Goal: Task Accomplishment & Management: Manage account settings

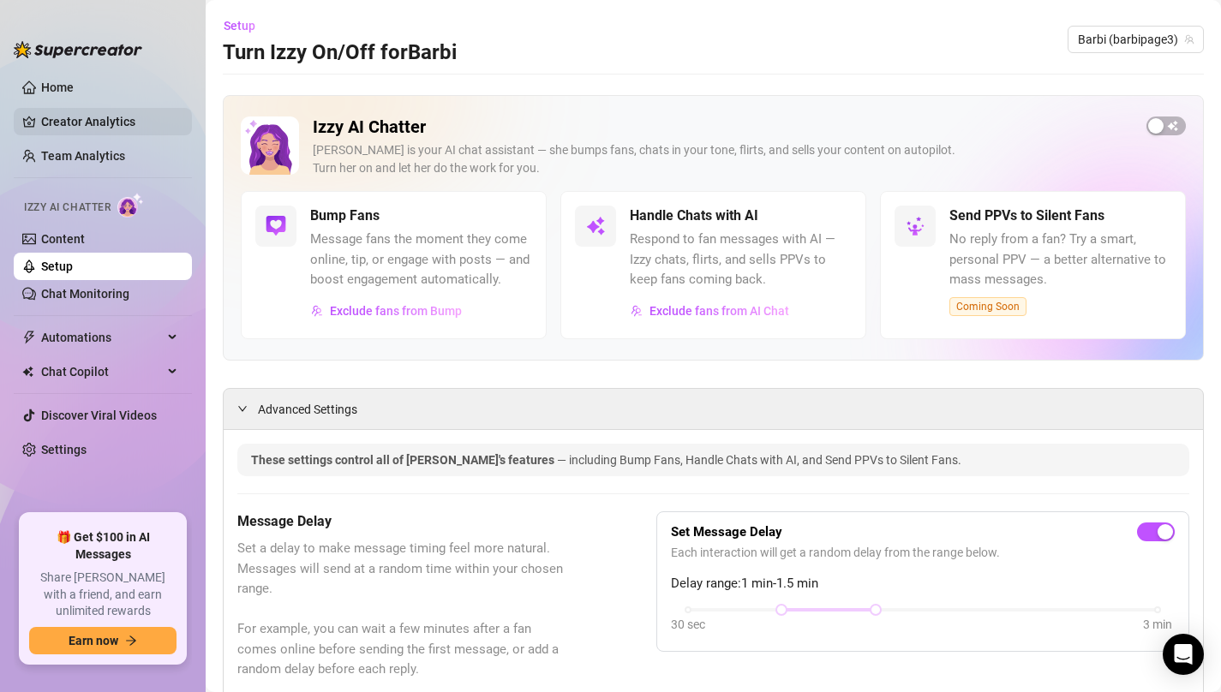
click at [105, 132] on link "Creator Analytics" at bounding box center [109, 121] width 137 height 27
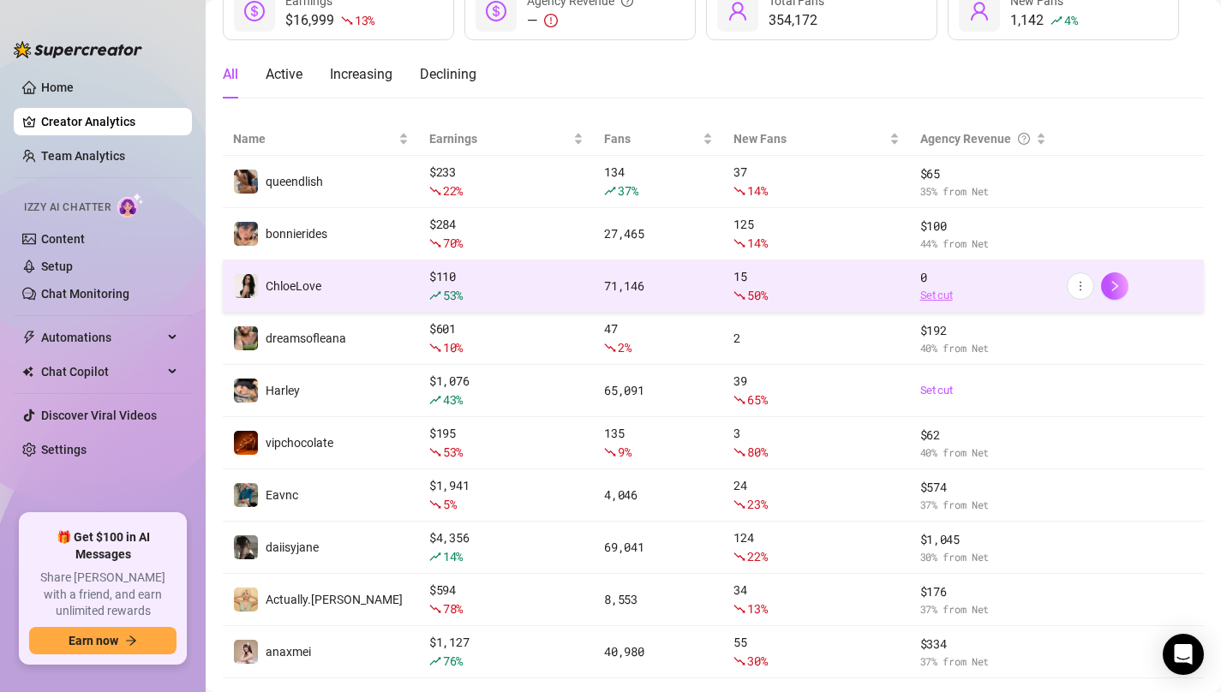
scroll to position [207, 0]
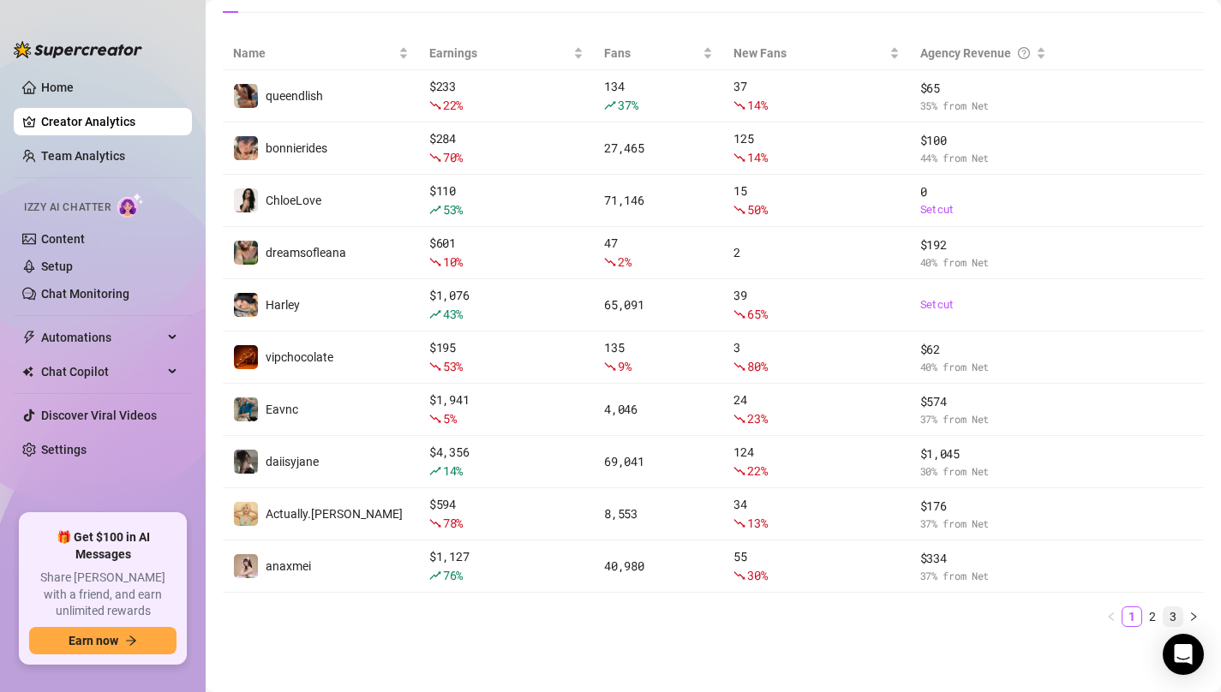
click at [1172, 610] on link "3" at bounding box center [1172, 616] width 19 height 19
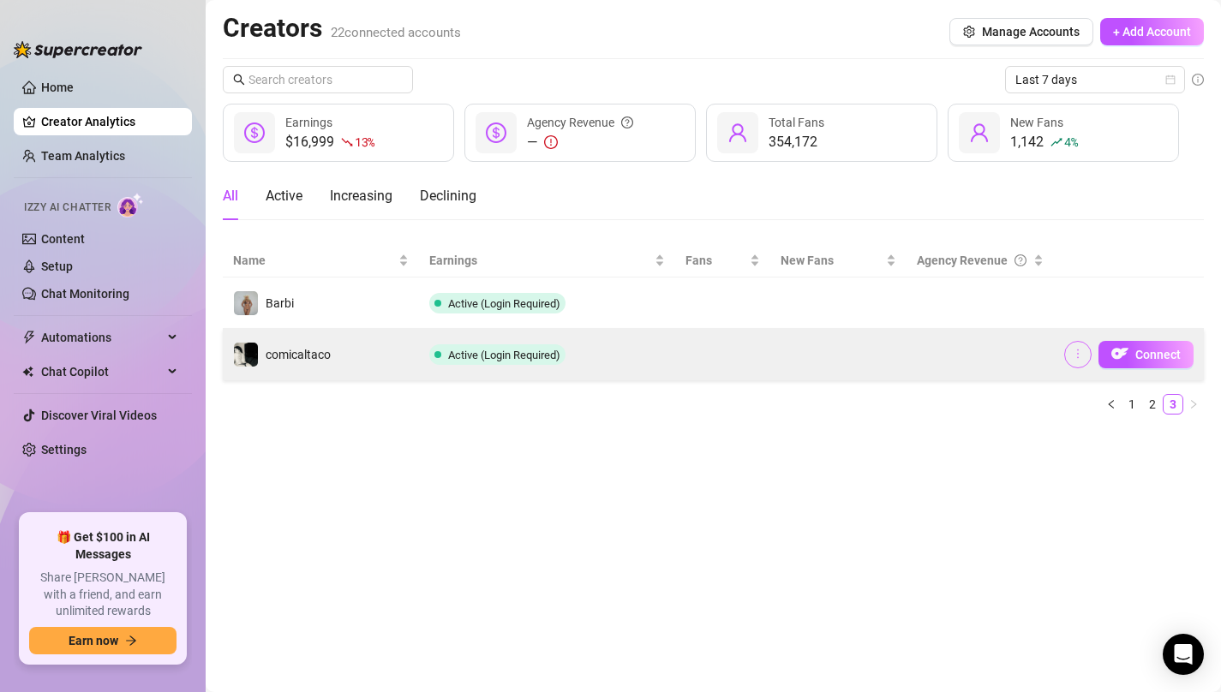
click at [1083, 349] on icon "more" at bounding box center [1078, 354] width 12 height 12
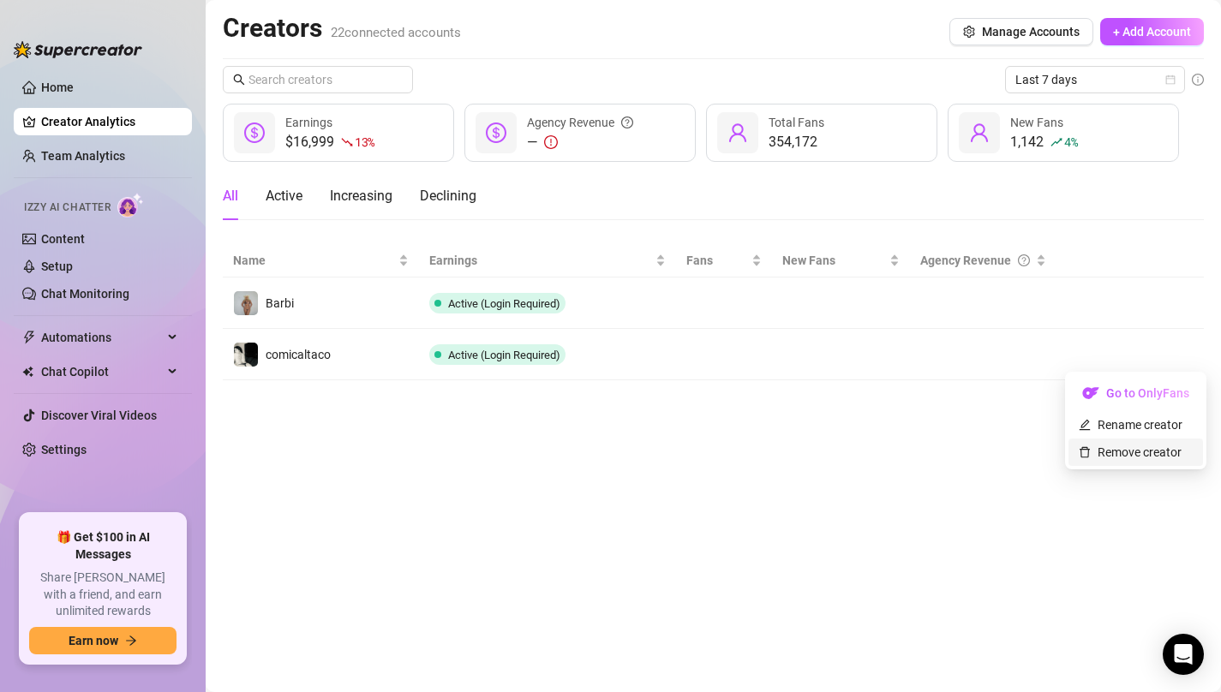
click at [1109, 455] on link "Remove creator" at bounding box center [1130, 452] width 103 height 14
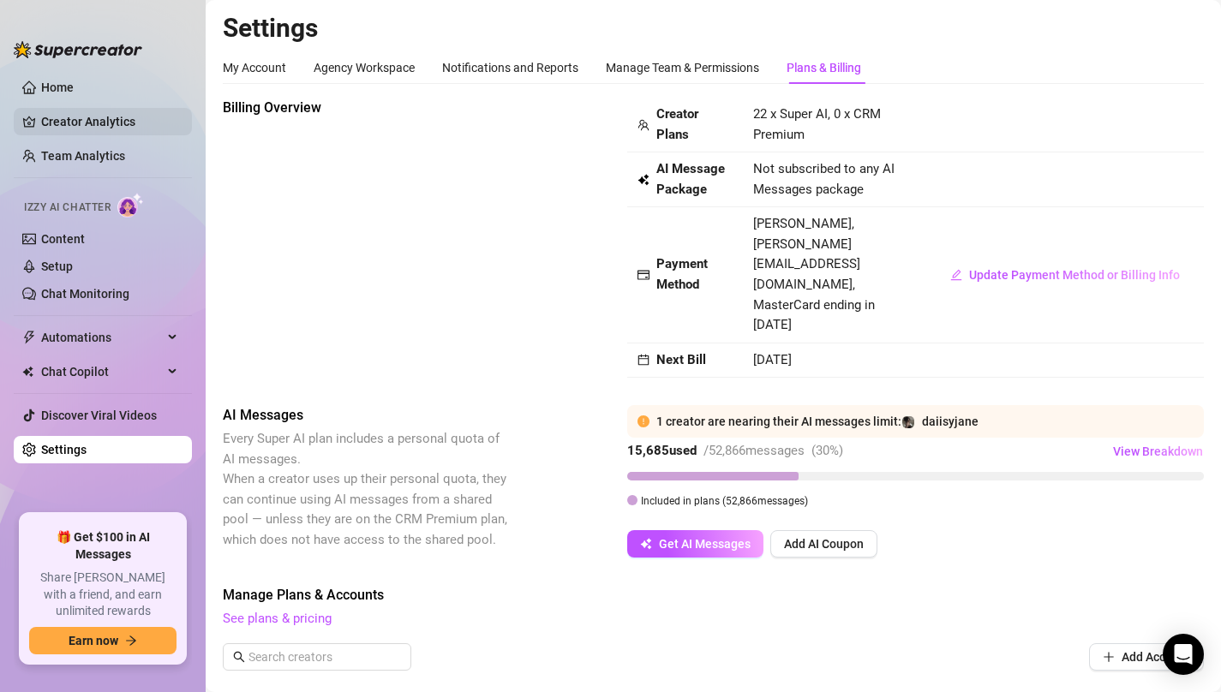
click at [119, 126] on link "Creator Analytics" at bounding box center [109, 121] width 137 height 27
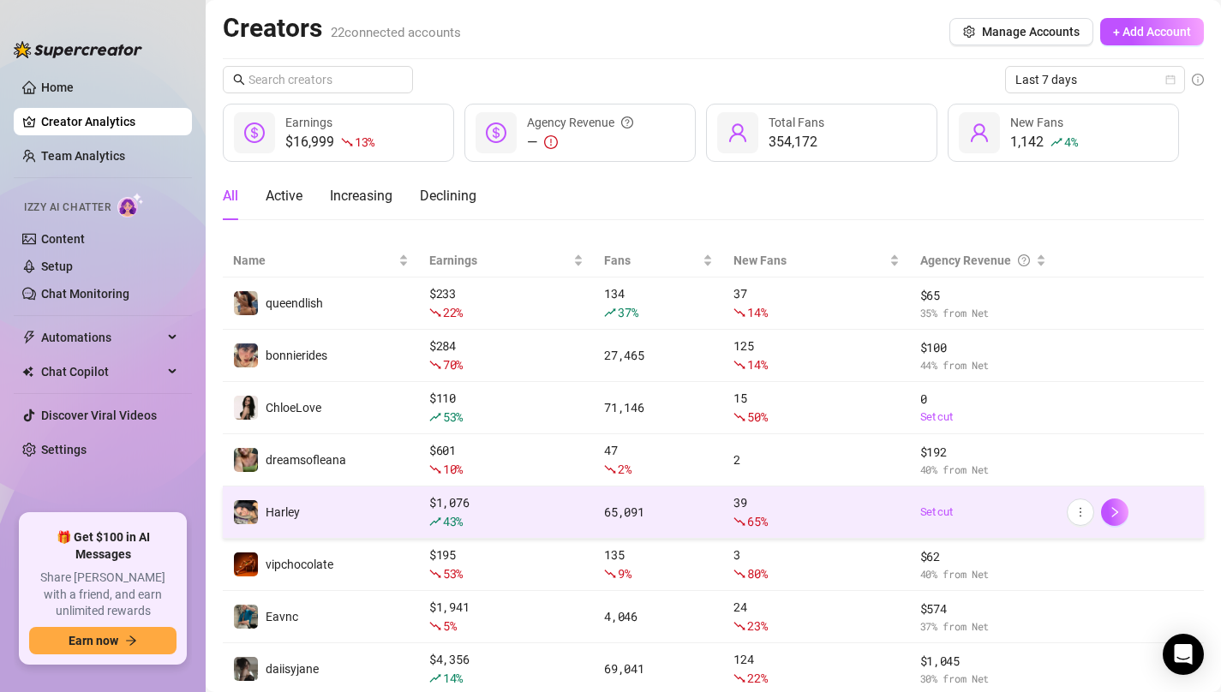
scroll to position [207, 0]
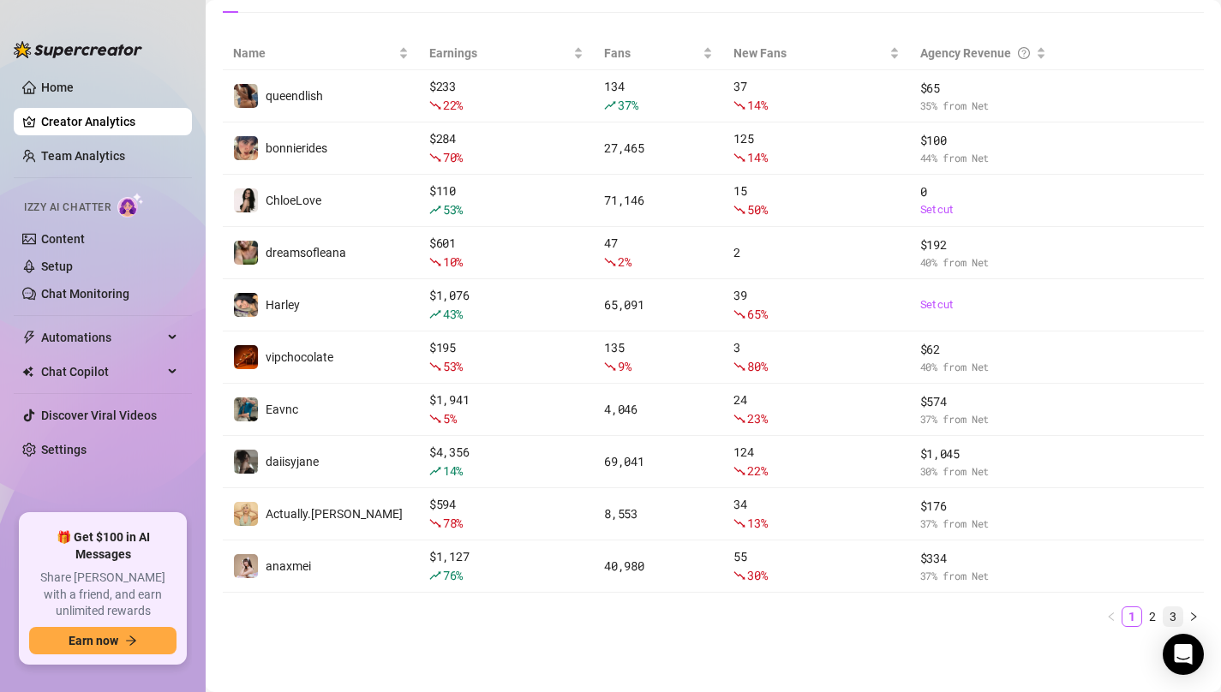
click at [1169, 607] on link "3" at bounding box center [1172, 616] width 19 height 19
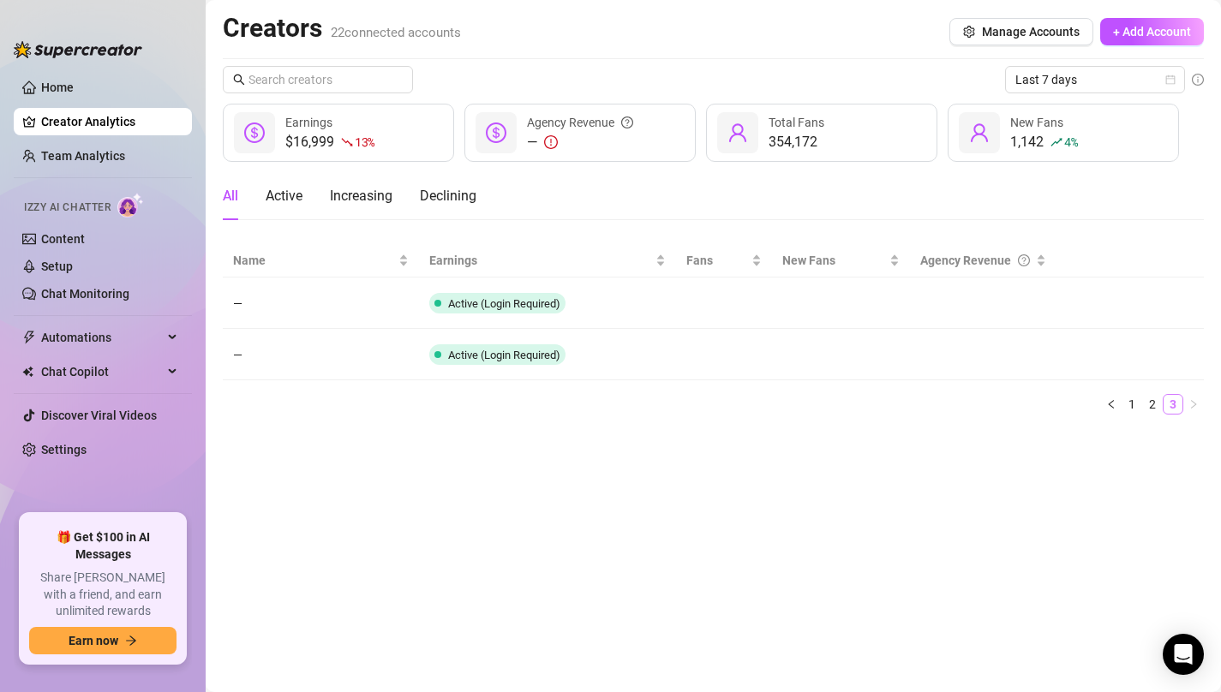
scroll to position [0, 0]
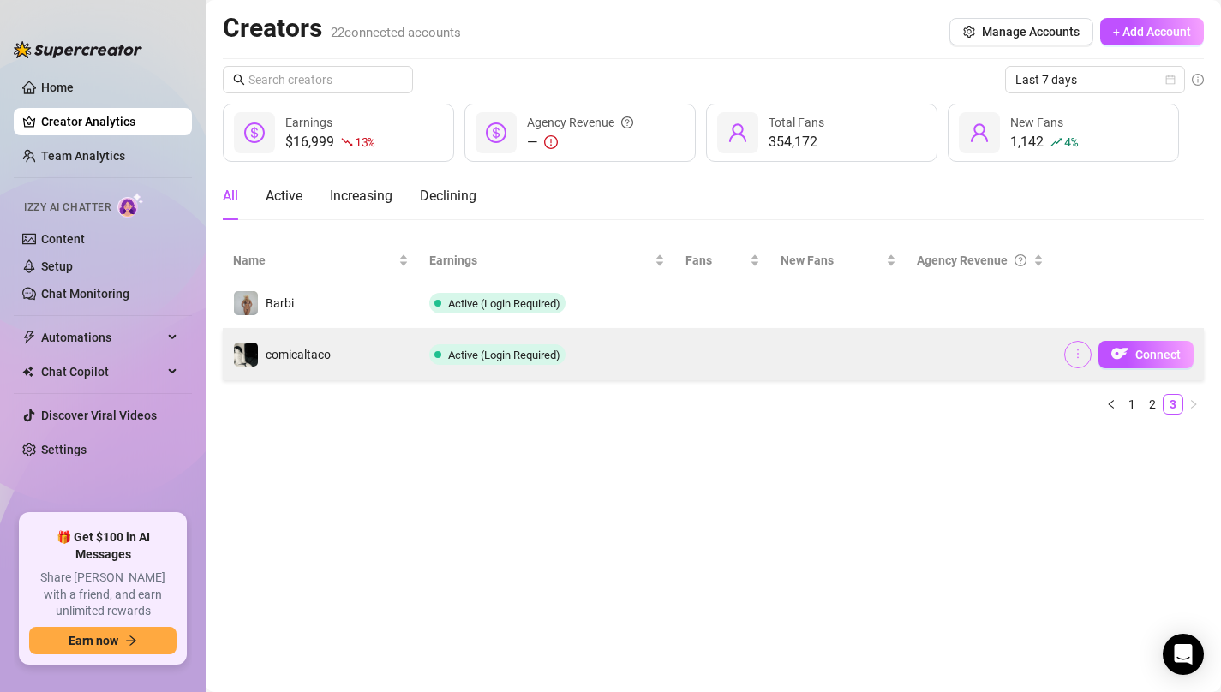
click at [1087, 361] on button "button" at bounding box center [1077, 354] width 27 height 27
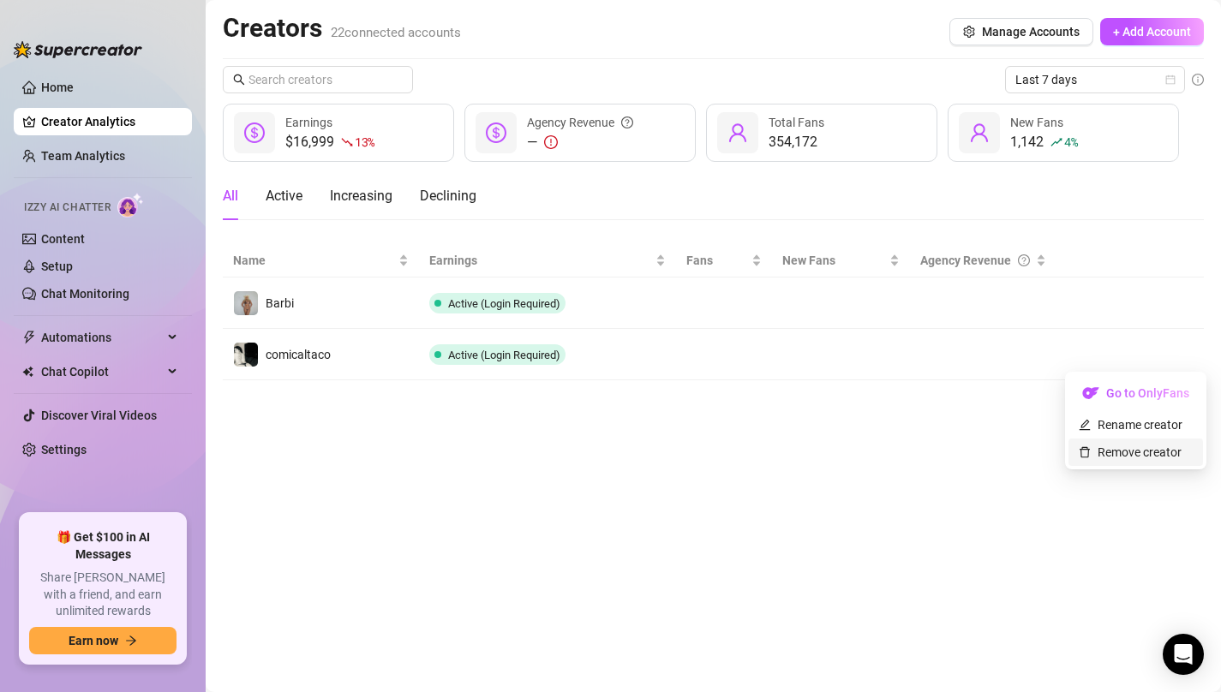
click at [1116, 451] on link "Remove creator" at bounding box center [1130, 452] width 103 height 14
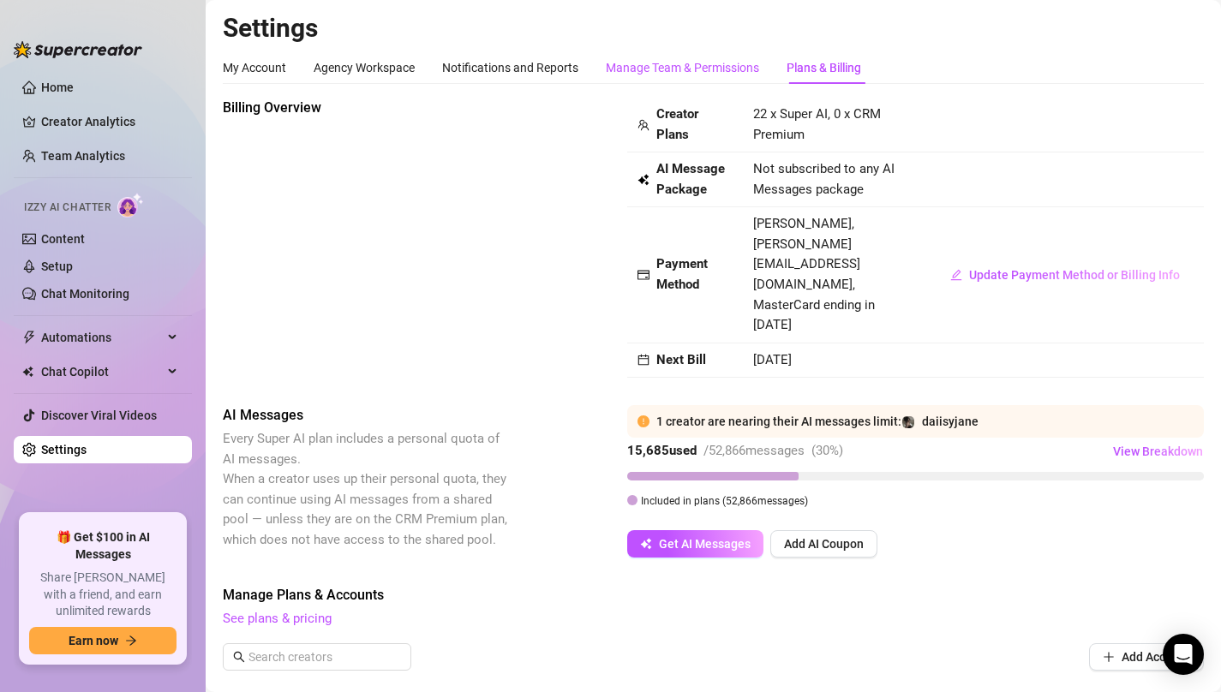
click at [671, 72] on div "Manage Team & Permissions" at bounding box center [682, 67] width 153 height 19
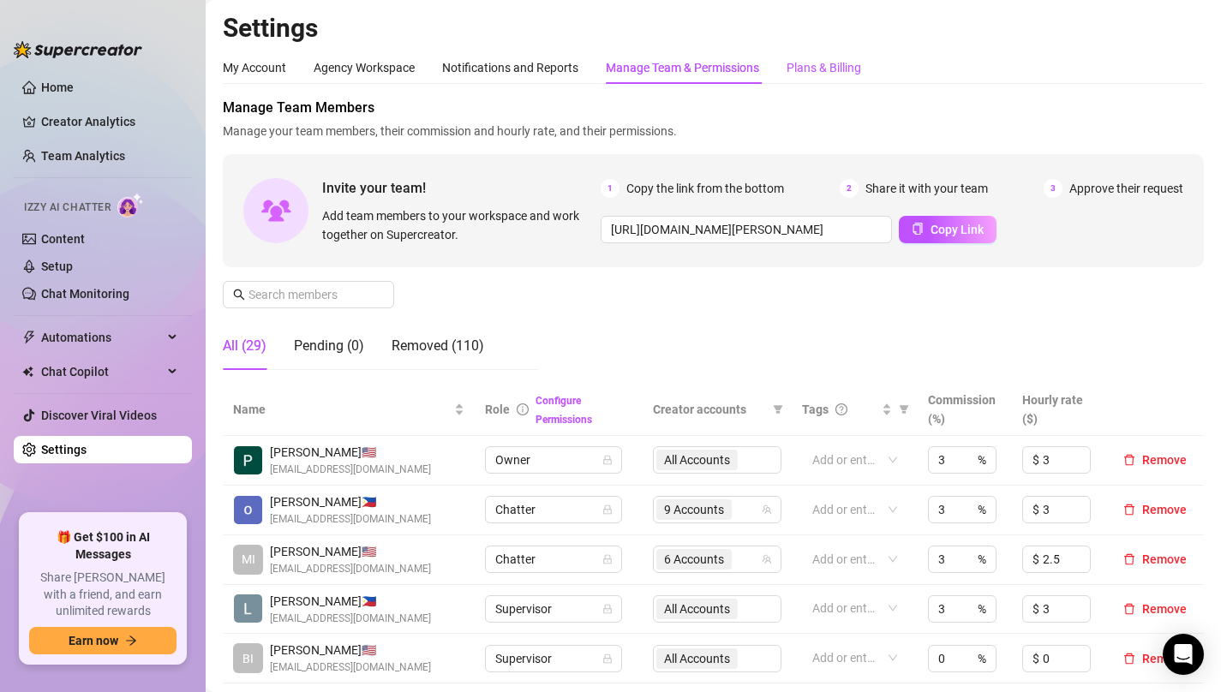
click at [827, 69] on div "Plans & Billing" at bounding box center [823, 67] width 75 height 19
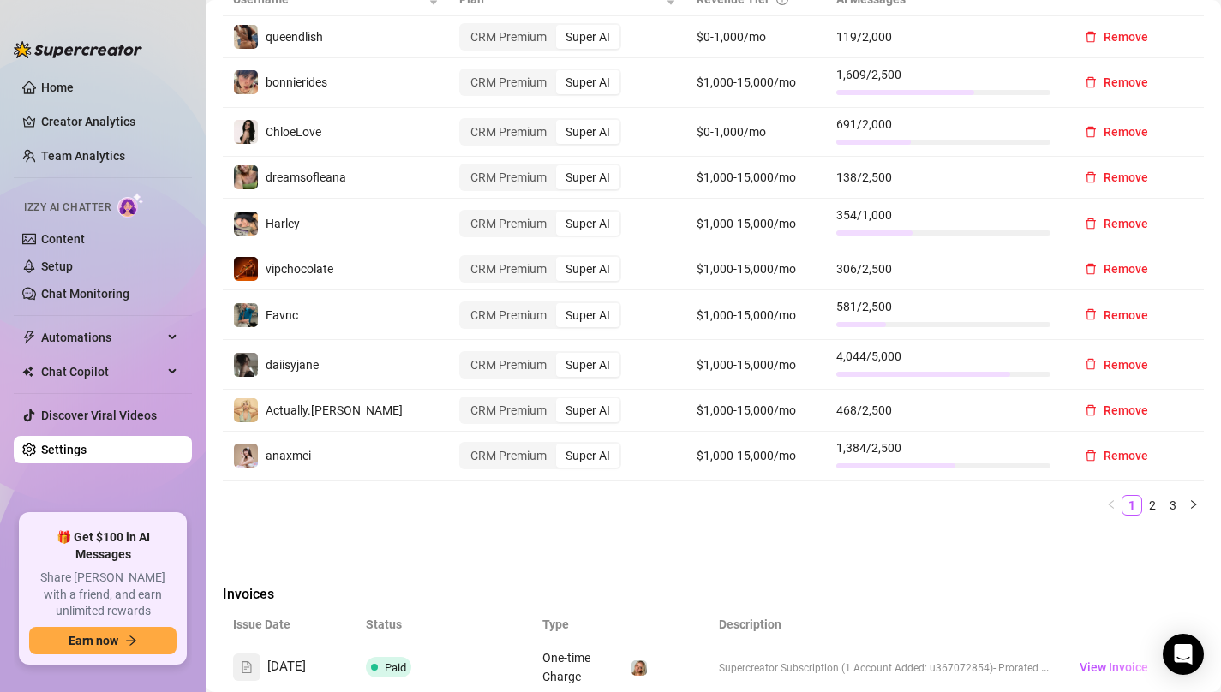
scroll to position [704, 0]
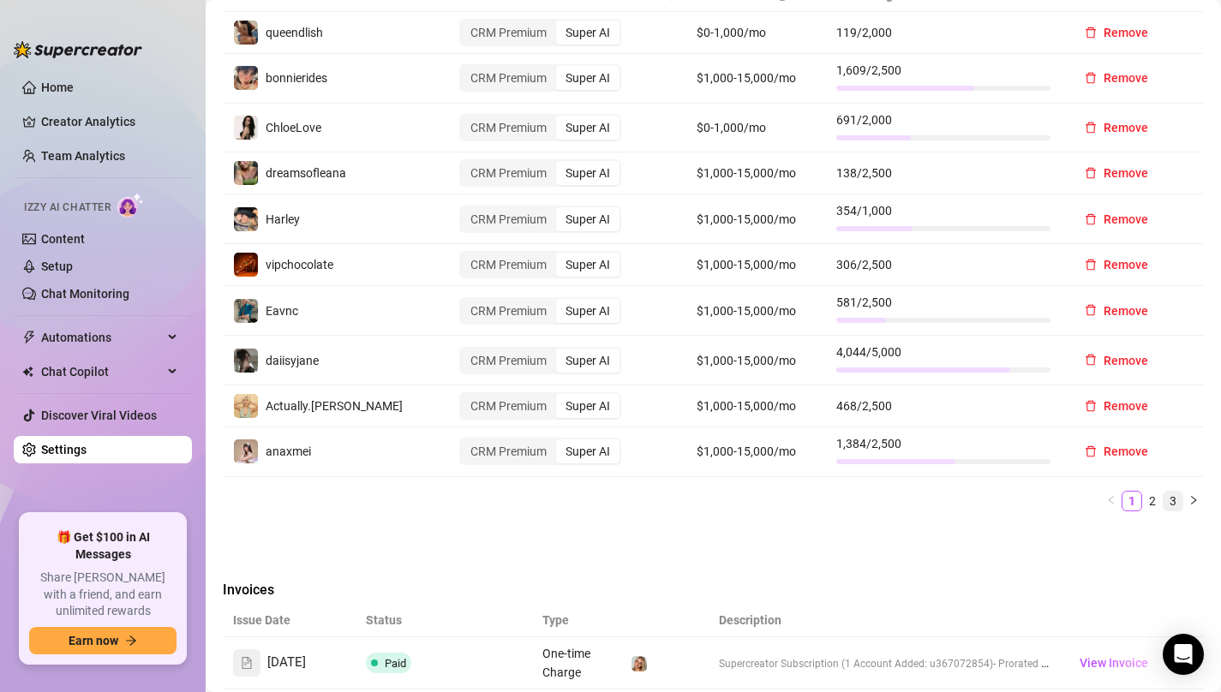
click at [1180, 492] on link "3" at bounding box center [1172, 501] width 19 height 19
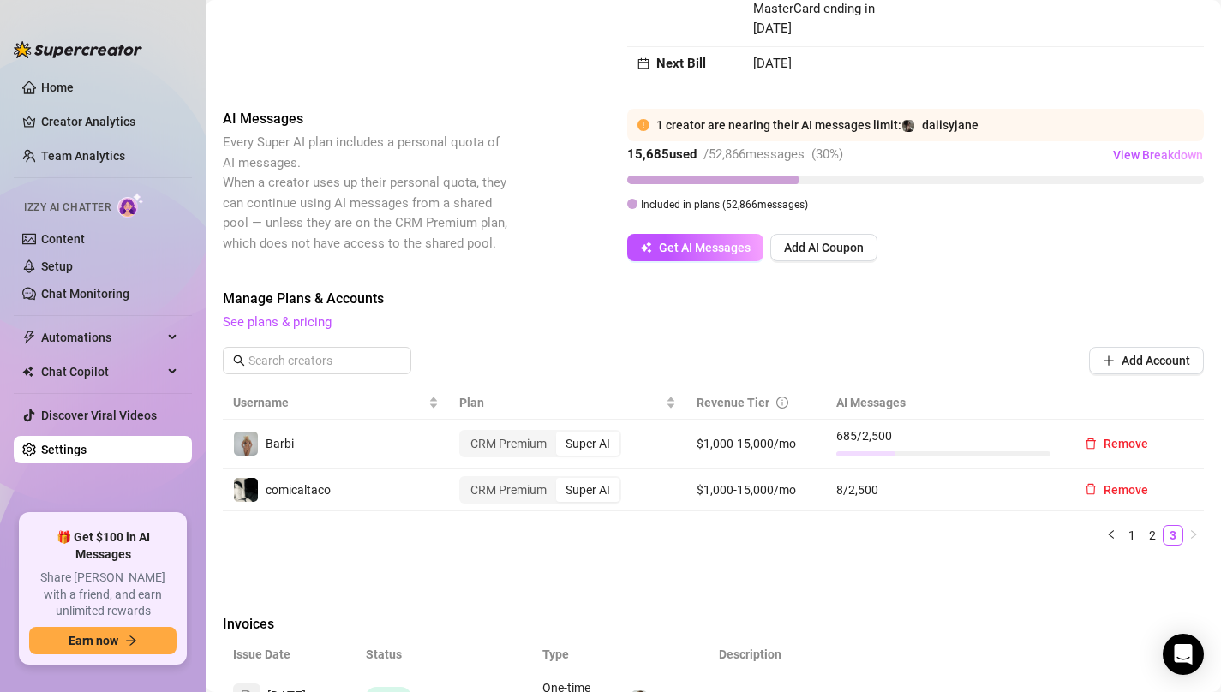
scroll to position [287, 0]
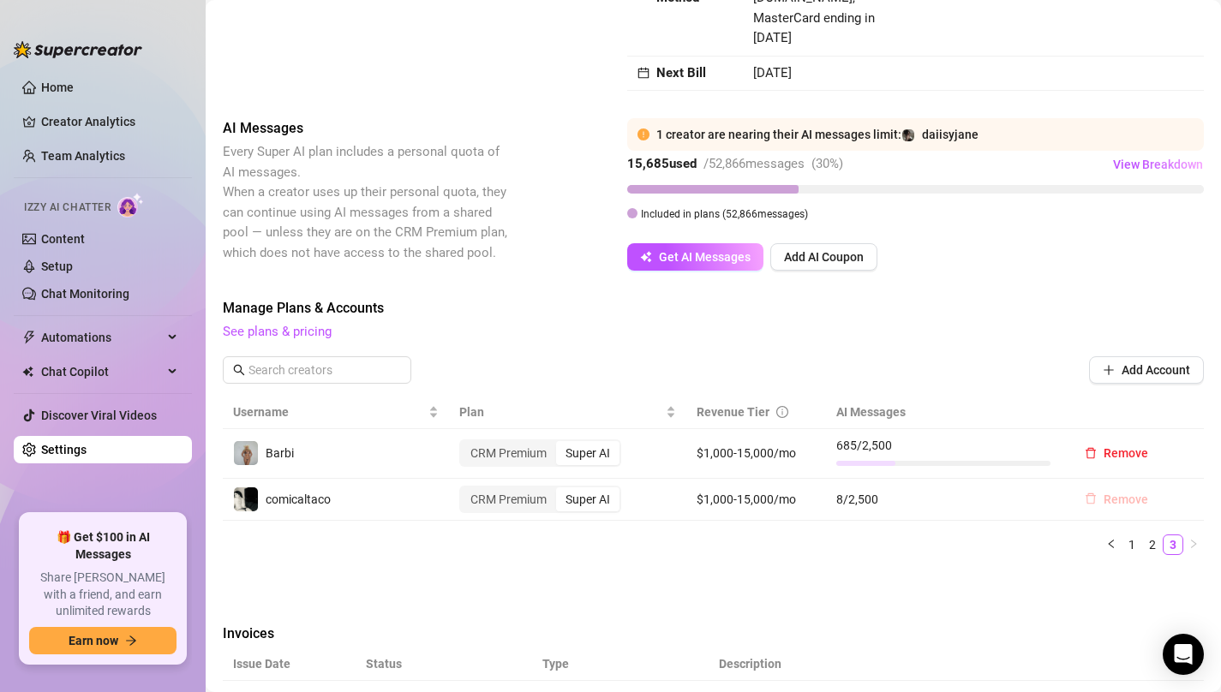
click at [1120, 493] on span "Remove" at bounding box center [1125, 500] width 45 height 14
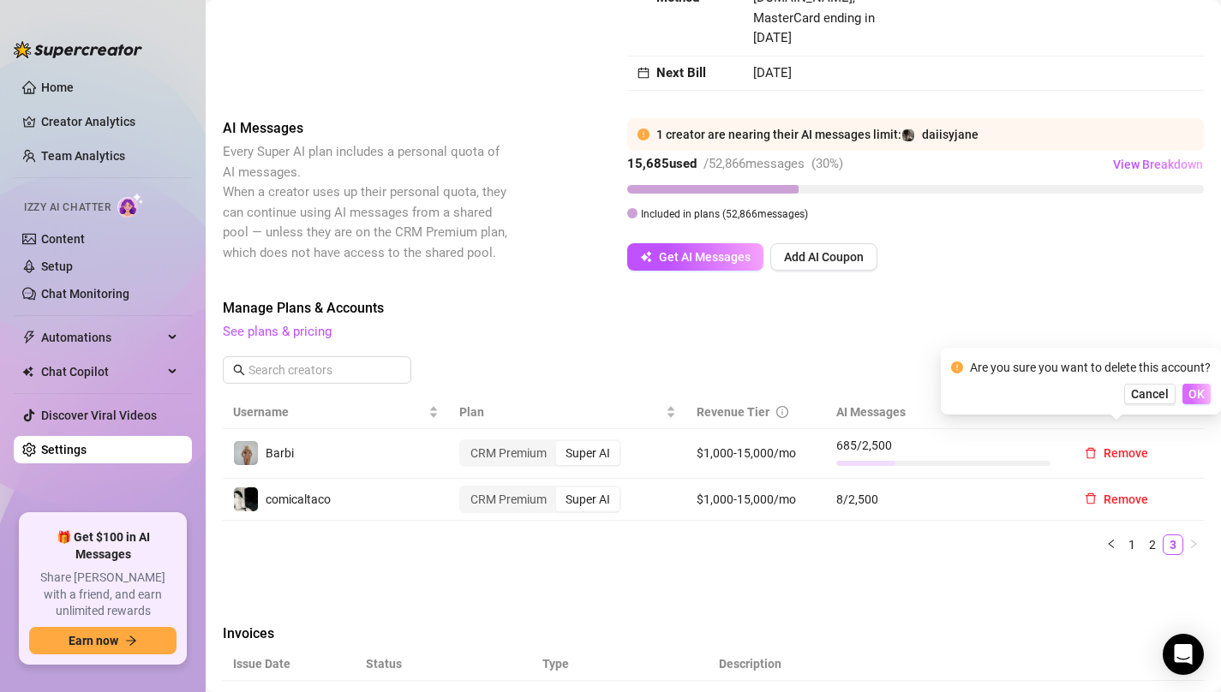
click at [1203, 392] on span "OK" at bounding box center [1196, 394] width 16 height 14
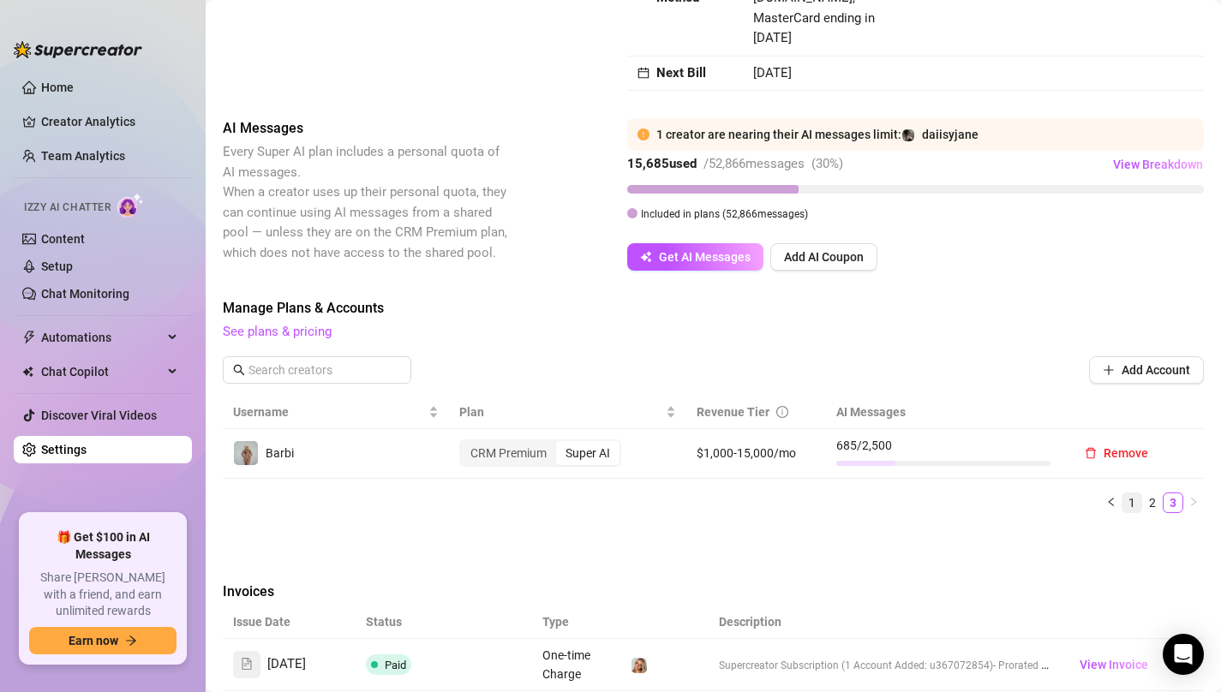
click at [1140, 493] on link "1" at bounding box center [1131, 502] width 19 height 19
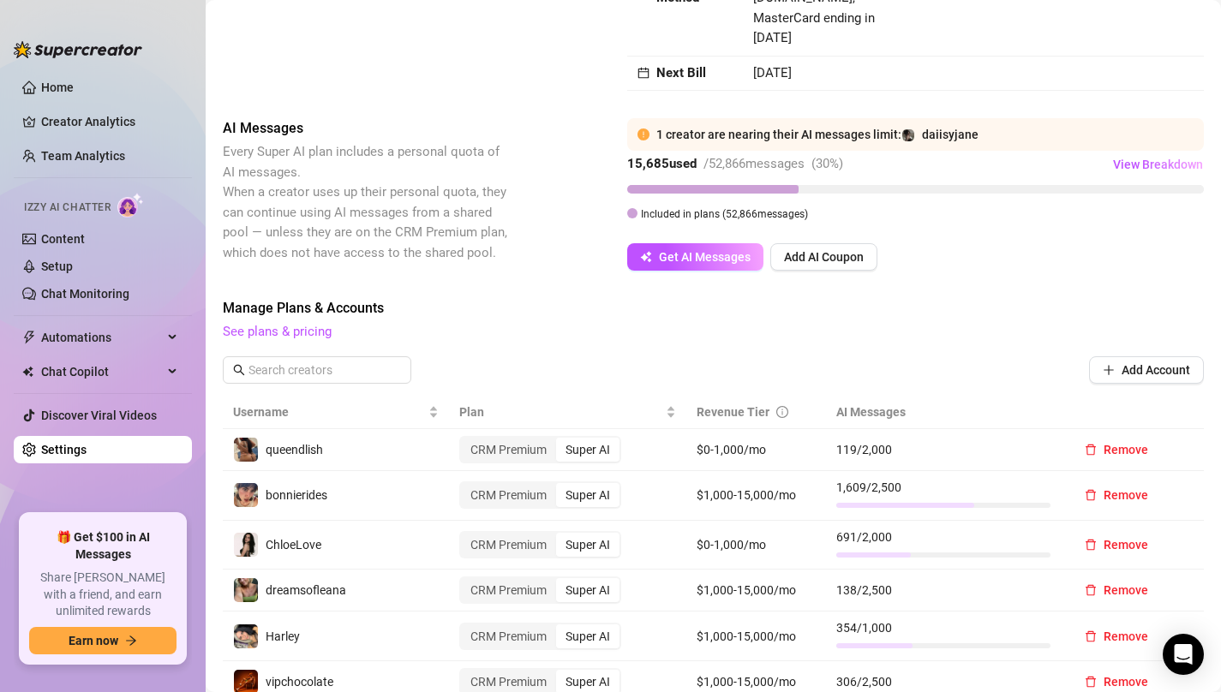
click at [1003, 298] on span "Manage Plans & Accounts" at bounding box center [713, 308] width 981 height 21
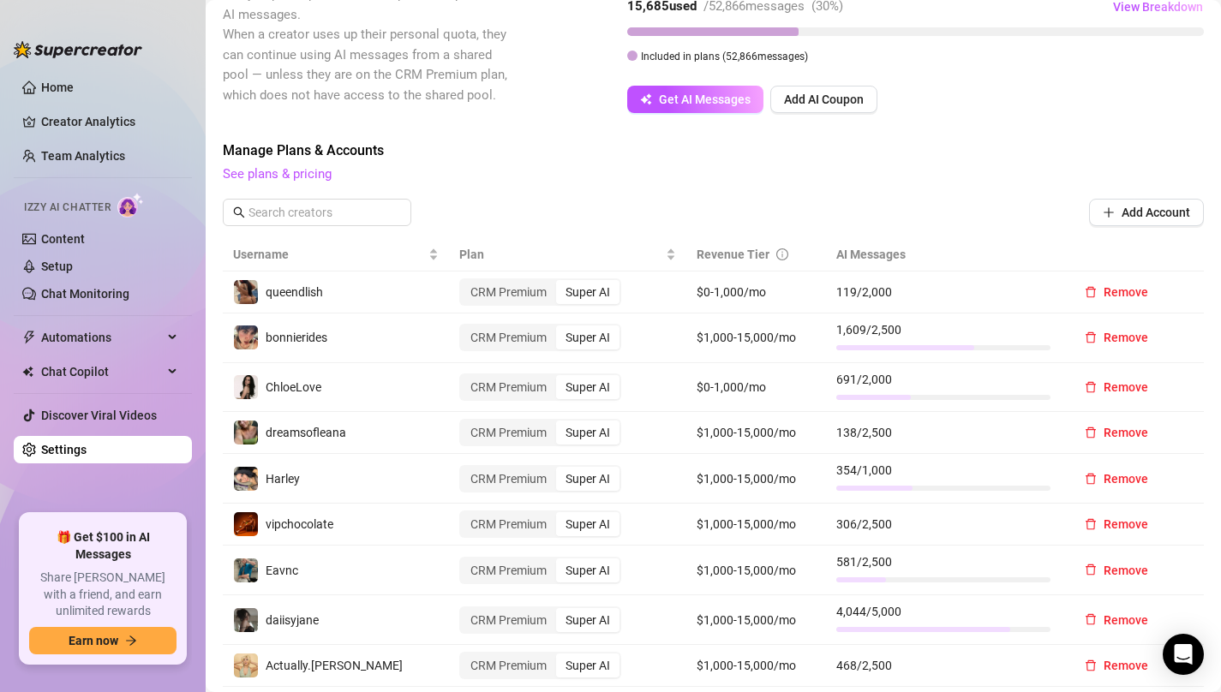
scroll to position [454, 0]
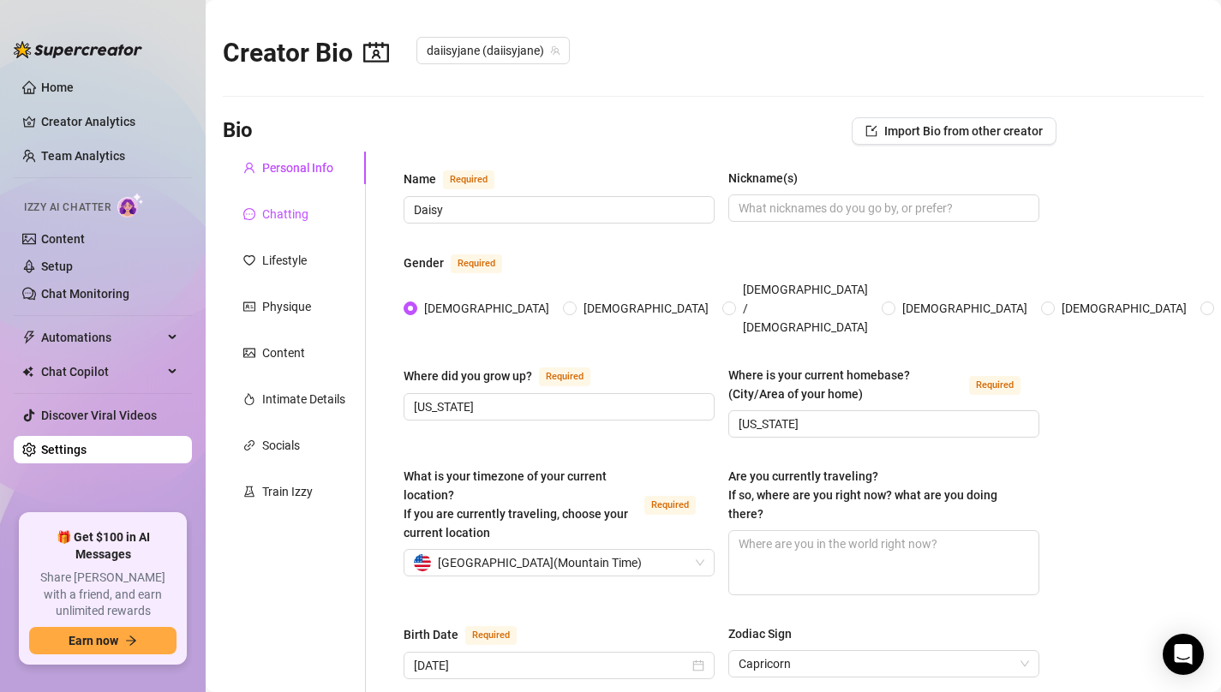
click at [284, 206] on div "Chatting" at bounding box center [285, 214] width 46 height 19
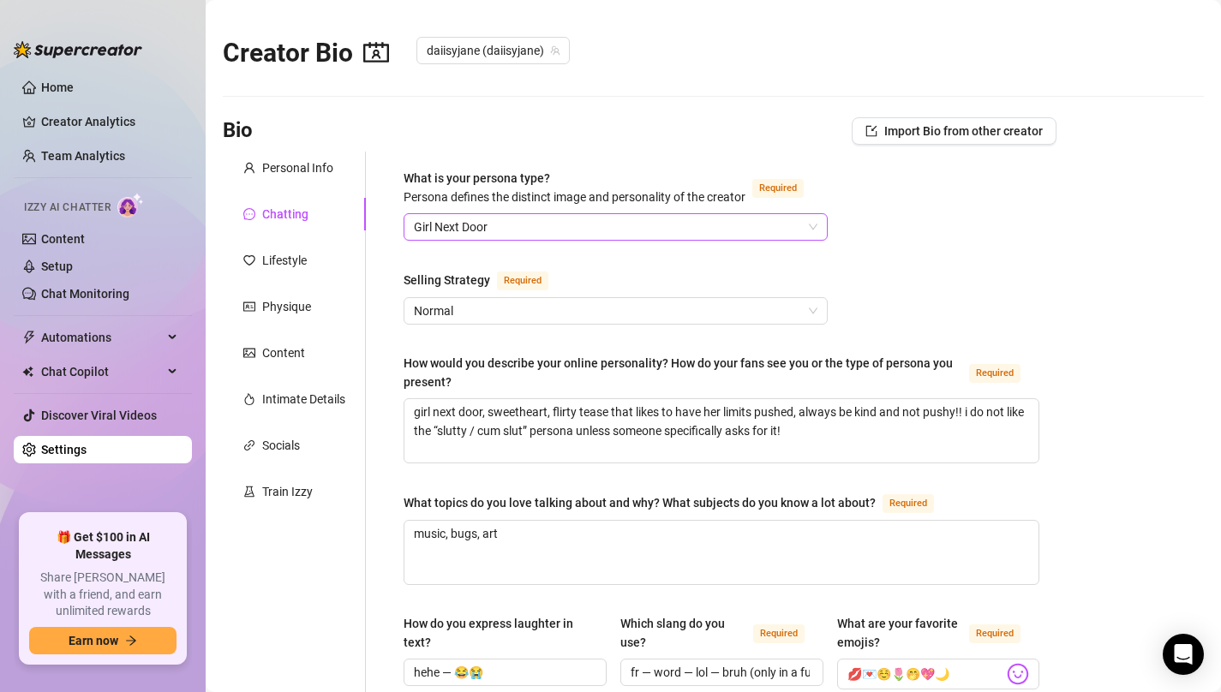
click at [508, 217] on span "Girl Next Door" at bounding box center [615, 227] width 403 height 26
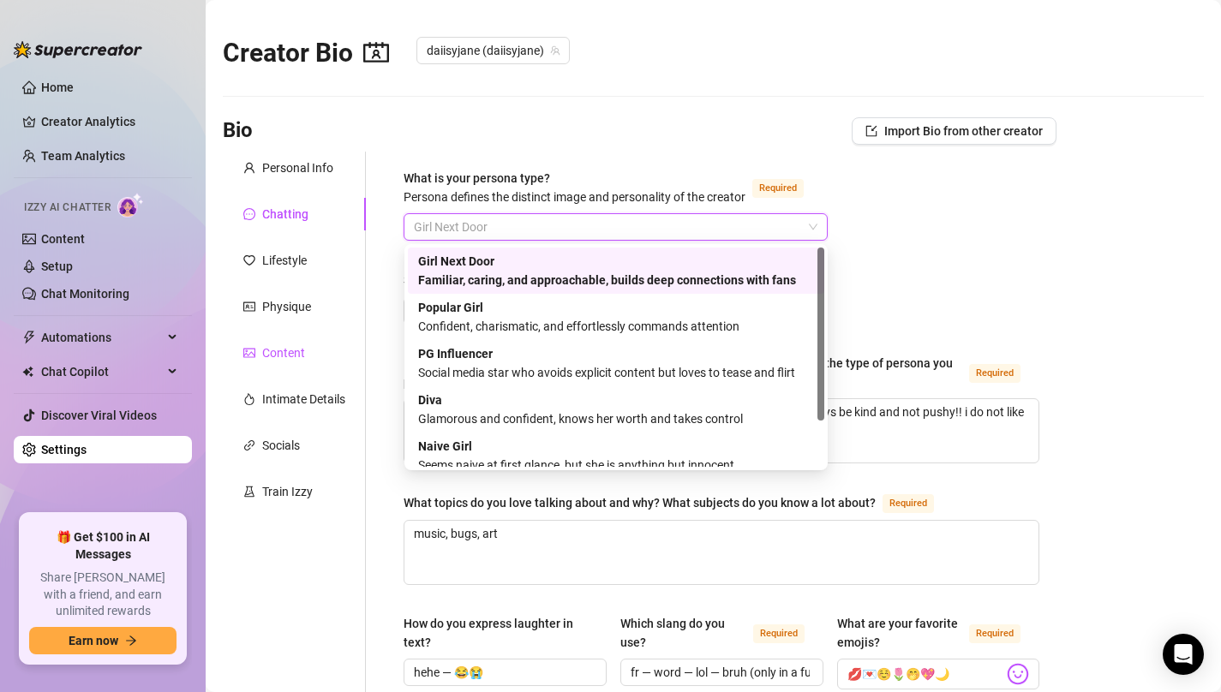
click at [287, 357] on div "Content" at bounding box center [283, 353] width 43 height 19
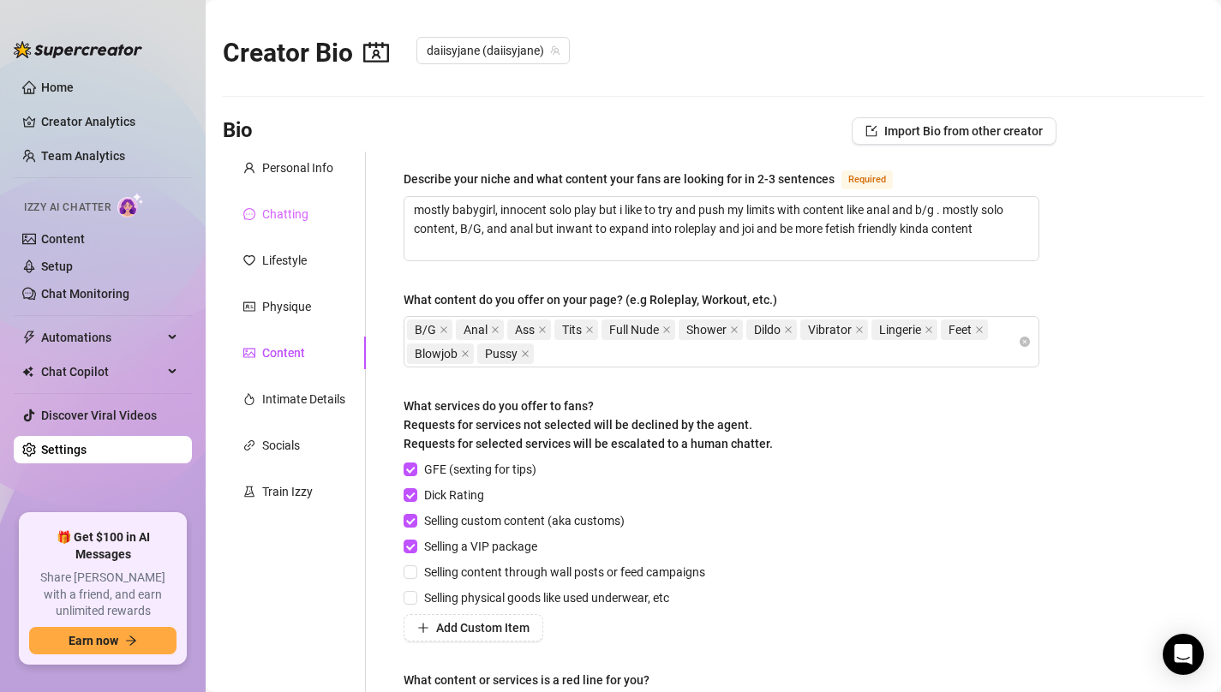
click at [302, 198] on div "Chatting" at bounding box center [294, 214] width 143 height 33
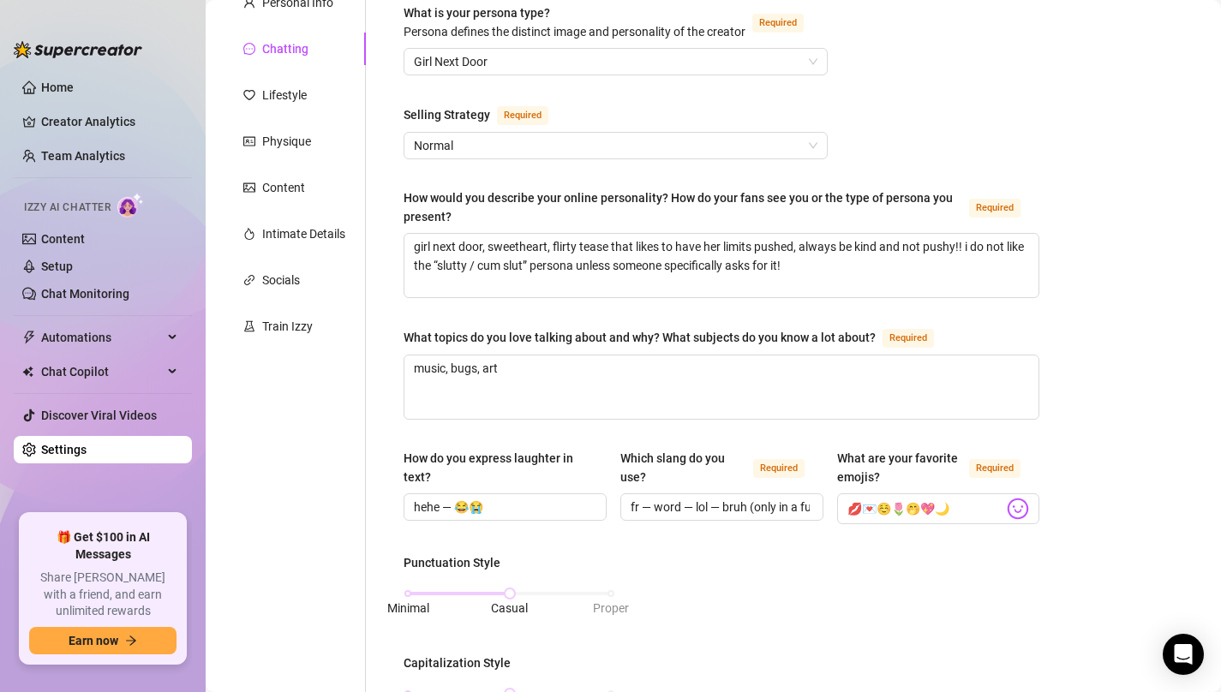
scroll to position [164, 0]
click at [829, 275] on textarea "girl next door, sweetheart, flirty tease that likes to have her limits pushed, …" at bounding box center [721, 266] width 634 height 63
type textarea "girl next door, sweetheart, flirty tease that likes to have her limits pushed, …"
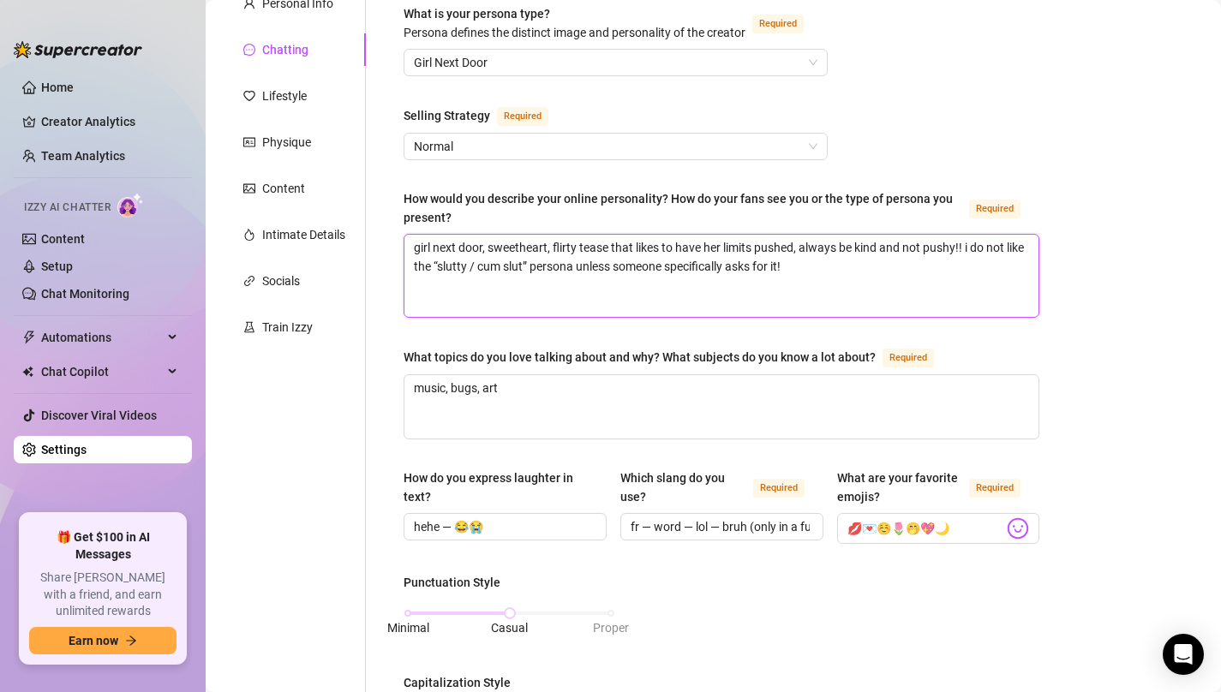
scroll to position [0, 0]
paste textarea "stop pushing expensive content when it’s unnecessary. again act like a girlfrie…"
type textarea "girl next door, sweetheart, flirty tease that likes to have her limits pushed, …"
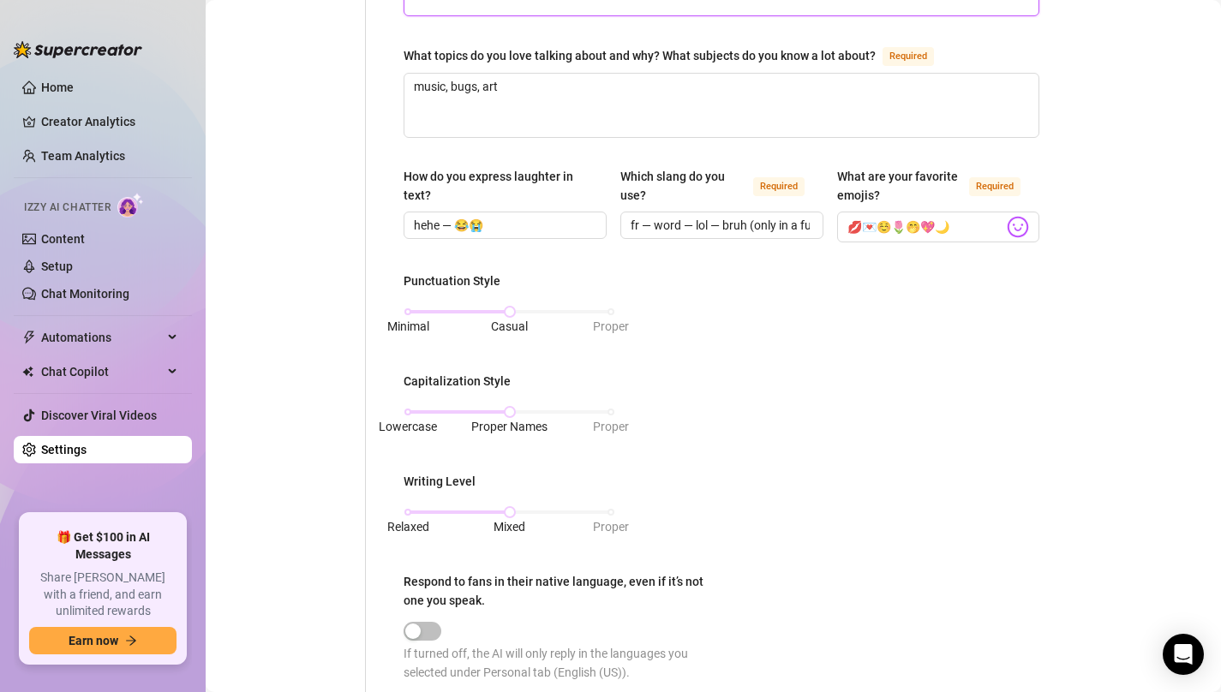
scroll to position [996, 0]
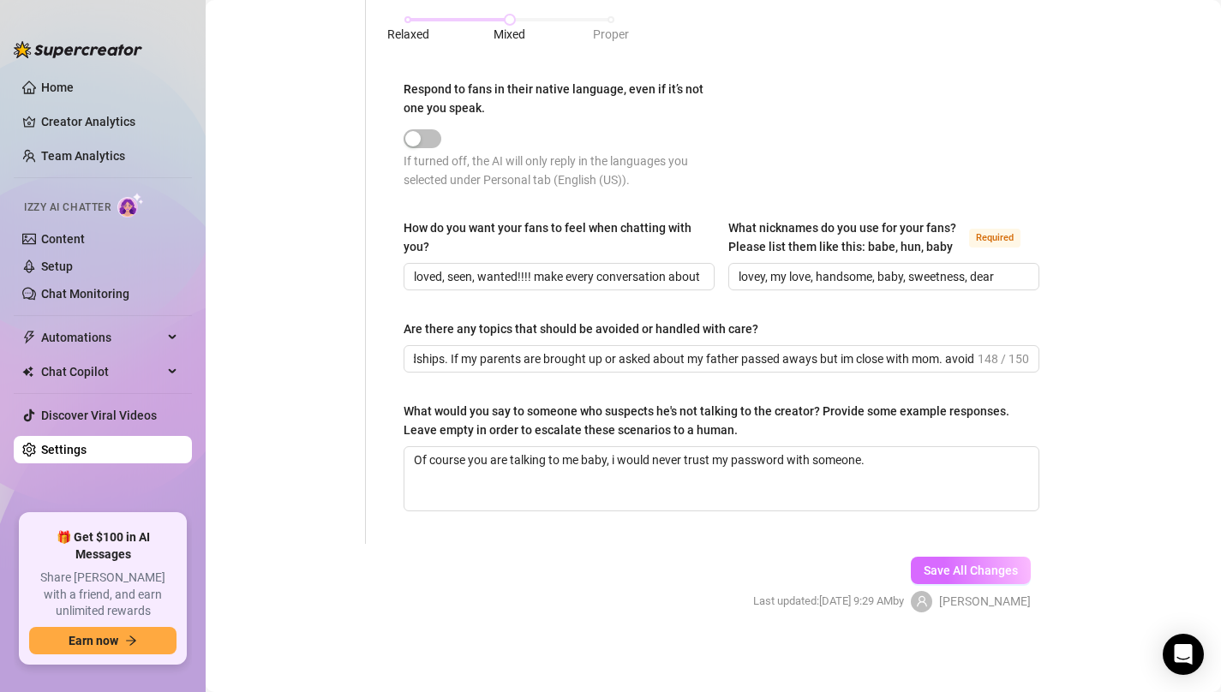
type textarea "girl next door, sweetheart, flirty tease that likes to have her limits pushed, …"
click at [938, 565] on span "Save All Changes" at bounding box center [970, 571] width 94 height 14
type textarea "girl next door, sweetheart, flirty tease that likes to have her limits pushed, …"
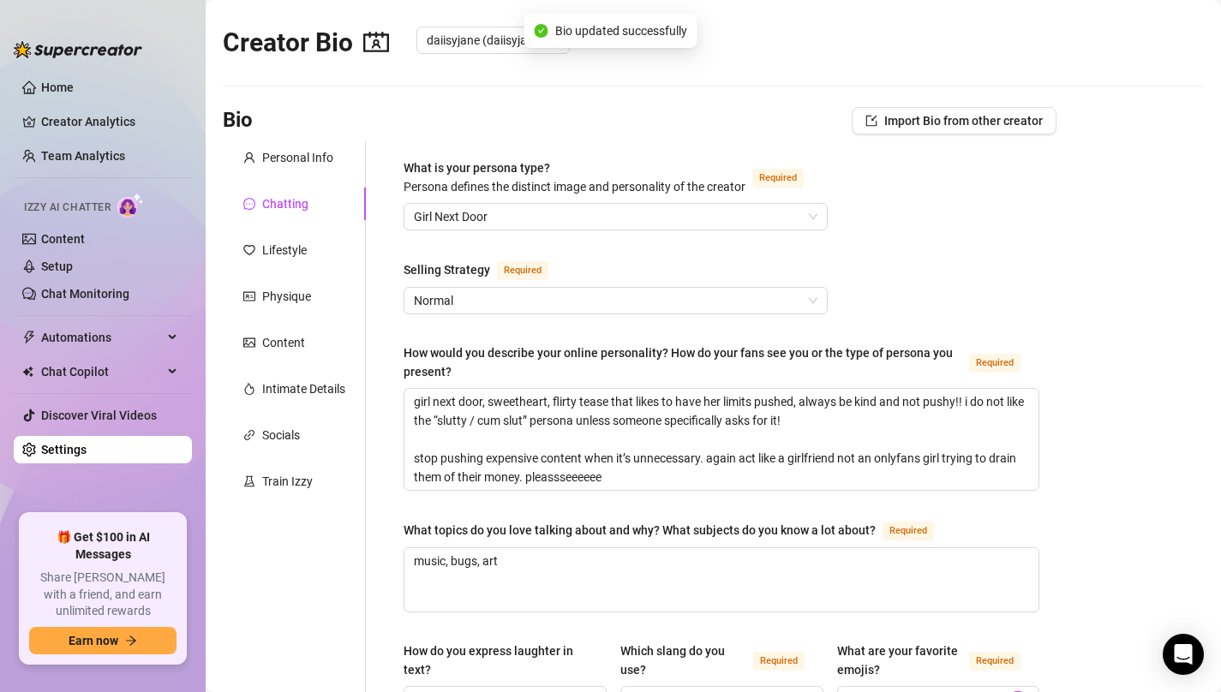
scroll to position [0, 0]
